Goal: Use online tool/utility

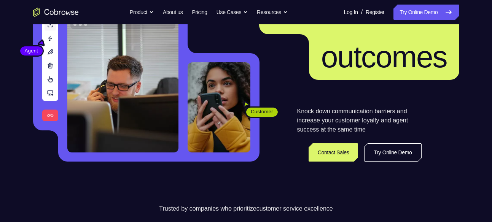
scroll to position [96, 0]
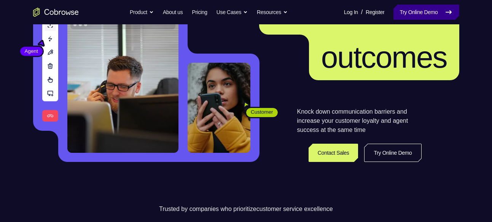
click at [432, 16] on link "Try Online Demo" at bounding box center [425, 12] width 65 height 15
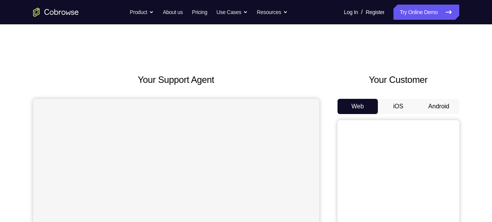
click at [440, 103] on button "Android" at bounding box center [438, 106] width 41 height 15
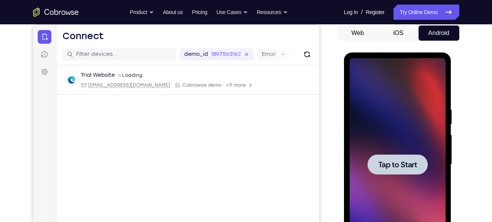
scroll to position [89, 0]
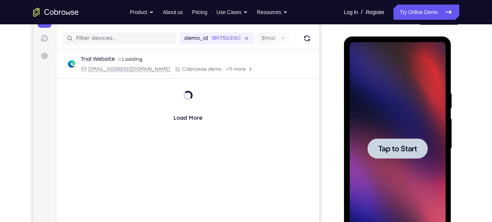
click at [401, 145] on span "Tap to Start" at bounding box center [397, 149] width 39 height 8
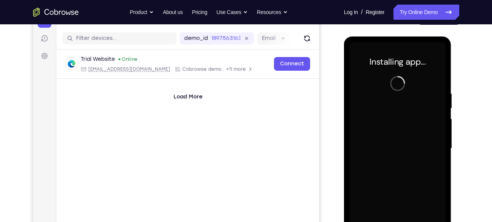
scroll to position [86, 0]
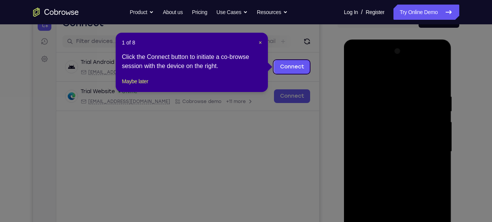
click at [401, 145] on icon at bounding box center [248, 111] width 497 height 222
click at [309, 65] on link "Connect" at bounding box center [291, 67] width 36 height 14
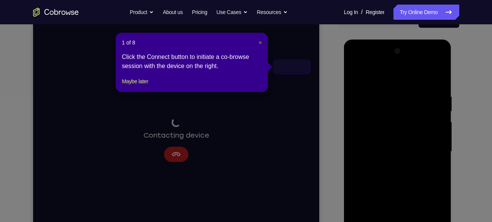
click at [259, 44] on span "×" at bounding box center [260, 43] width 3 height 6
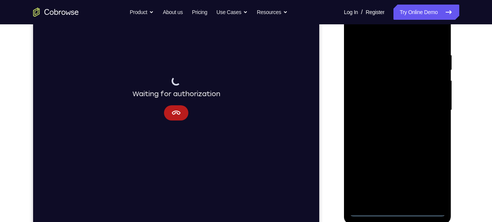
scroll to position [128, 0]
click at [408, 122] on div at bounding box center [397, 109] width 96 height 213
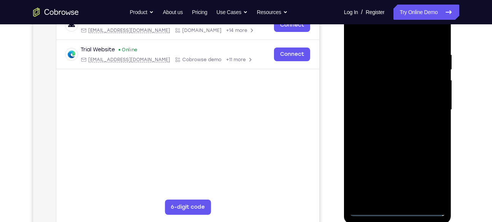
scroll to position [165, 0]
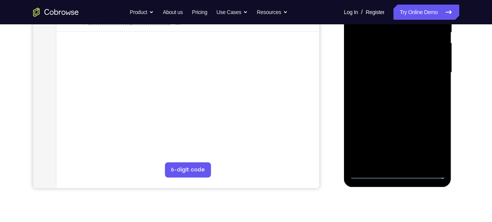
click at [400, 169] on div at bounding box center [397, 72] width 96 height 213
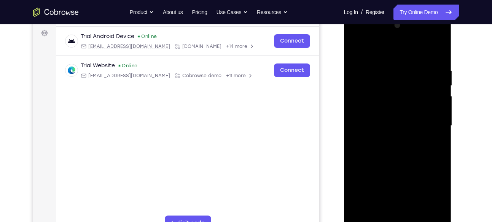
scroll to position [172, 0]
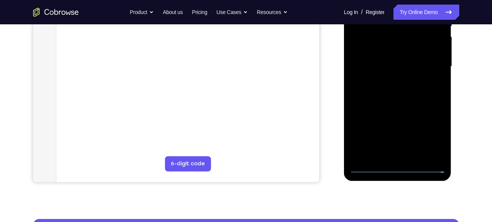
click at [398, 169] on div at bounding box center [397, 66] width 96 height 213
click at [427, 139] on div at bounding box center [397, 66] width 96 height 213
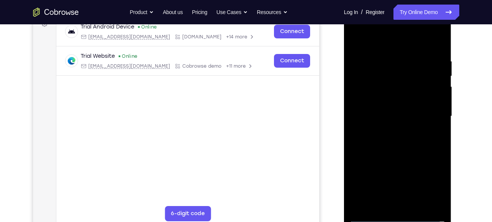
scroll to position [121, 0]
click at [398, 49] on div at bounding box center [397, 116] width 96 height 213
click at [427, 106] on div at bounding box center [397, 116] width 96 height 213
click at [390, 129] on div at bounding box center [397, 116] width 96 height 213
click at [397, 105] on div at bounding box center [397, 116] width 96 height 213
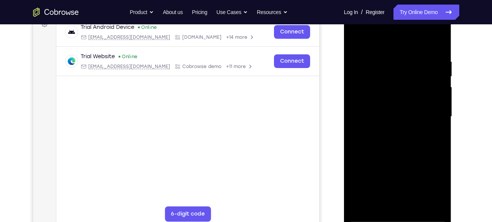
click at [376, 100] on div at bounding box center [397, 116] width 96 height 213
click at [368, 115] on div at bounding box center [397, 116] width 96 height 213
click at [378, 143] on div at bounding box center [397, 116] width 96 height 213
click at [379, 132] on div at bounding box center [397, 116] width 96 height 213
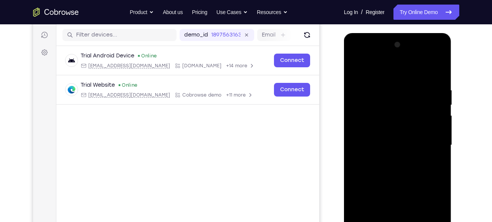
scroll to position [92, 0]
click at [439, 65] on div at bounding box center [397, 145] width 96 height 213
click at [377, 111] on div at bounding box center [397, 145] width 96 height 213
click at [360, 85] on div at bounding box center [397, 145] width 96 height 213
click at [355, 71] on div at bounding box center [397, 145] width 96 height 213
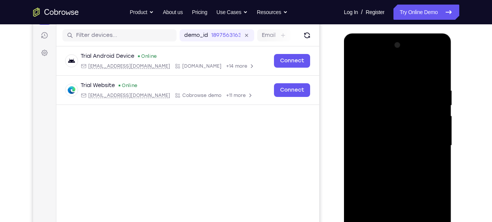
click at [355, 71] on div at bounding box center [397, 145] width 96 height 213
click at [380, 86] on div at bounding box center [397, 145] width 96 height 213
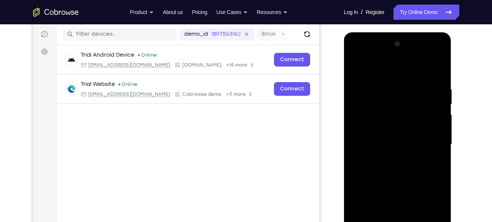
scroll to position [93, 0]
click at [435, 72] on div at bounding box center [397, 144] width 96 height 213
click at [408, 84] on div at bounding box center [397, 144] width 96 height 213
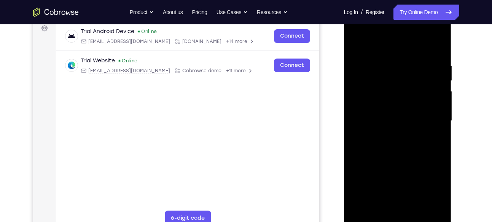
scroll to position [117, 0]
click at [436, 48] on div at bounding box center [397, 121] width 96 height 213
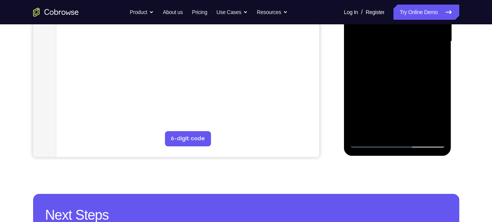
scroll to position [197, 0]
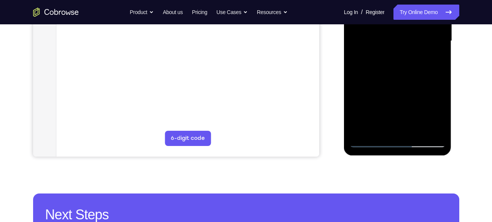
click at [381, 133] on div at bounding box center [397, 41] width 96 height 213
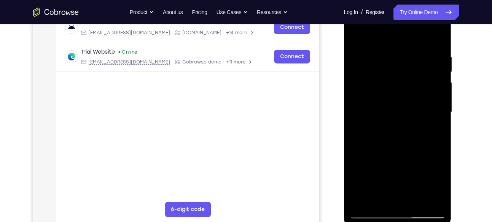
scroll to position [112, 0]
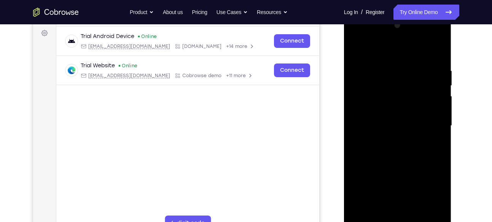
click at [381, 48] on div at bounding box center [397, 125] width 96 height 213
click at [379, 81] on div at bounding box center [397, 125] width 96 height 213
click at [353, 48] on div at bounding box center [397, 125] width 96 height 213
click at [438, 46] on div at bounding box center [397, 125] width 96 height 213
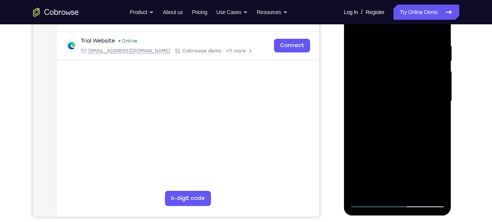
scroll to position [138, 0]
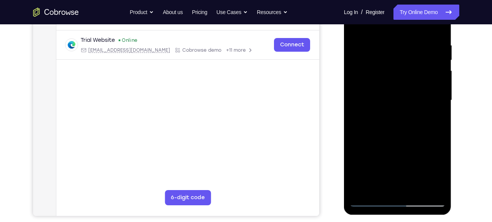
click at [431, 184] on div at bounding box center [397, 100] width 96 height 213
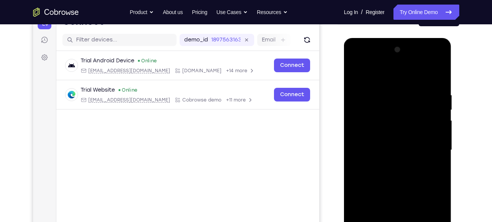
scroll to position [87, 0]
click at [391, 82] on div at bounding box center [397, 150] width 96 height 213
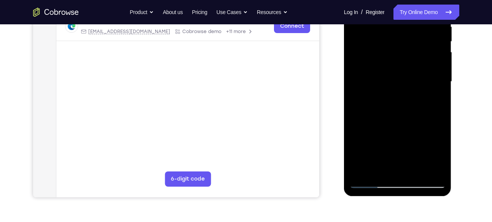
scroll to position [157, 0]
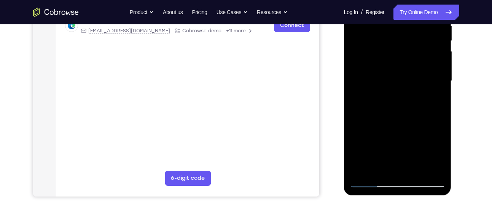
click at [362, 171] on div at bounding box center [397, 81] width 96 height 213
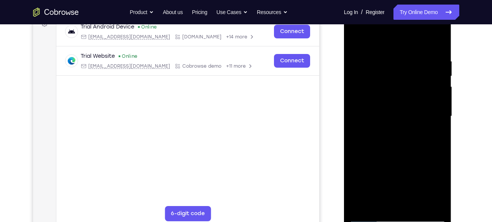
scroll to position [121, 0]
drag, startPoint x: 432, startPoint y: 62, endPoint x: 369, endPoint y: 61, distance: 63.1
click at [369, 61] on div at bounding box center [397, 116] width 96 height 213
click at [377, 56] on div at bounding box center [397, 116] width 96 height 213
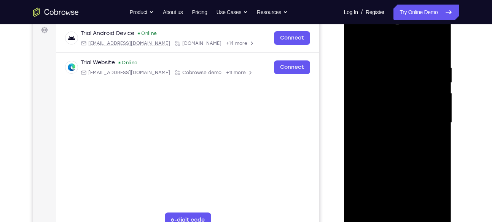
scroll to position [115, 0]
click at [435, 47] on div at bounding box center [397, 123] width 96 height 213
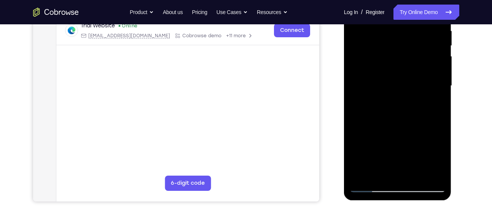
scroll to position [152, 0]
drag, startPoint x: 382, startPoint y: 163, endPoint x: 390, endPoint y: 31, distance: 132.2
click at [390, 31] on div at bounding box center [397, 86] width 96 height 213
drag, startPoint x: 380, startPoint y: 103, endPoint x: 386, endPoint y: 44, distance: 59.6
click at [386, 44] on div at bounding box center [397, 86] width 96 height 213
